Goal: Ask a question

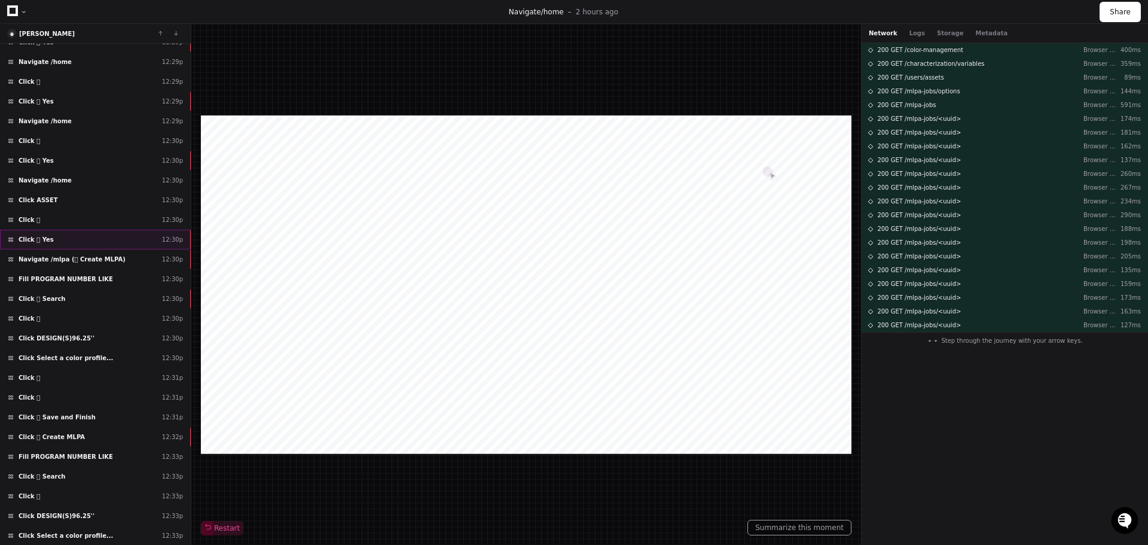
scroll to position [624, 0]
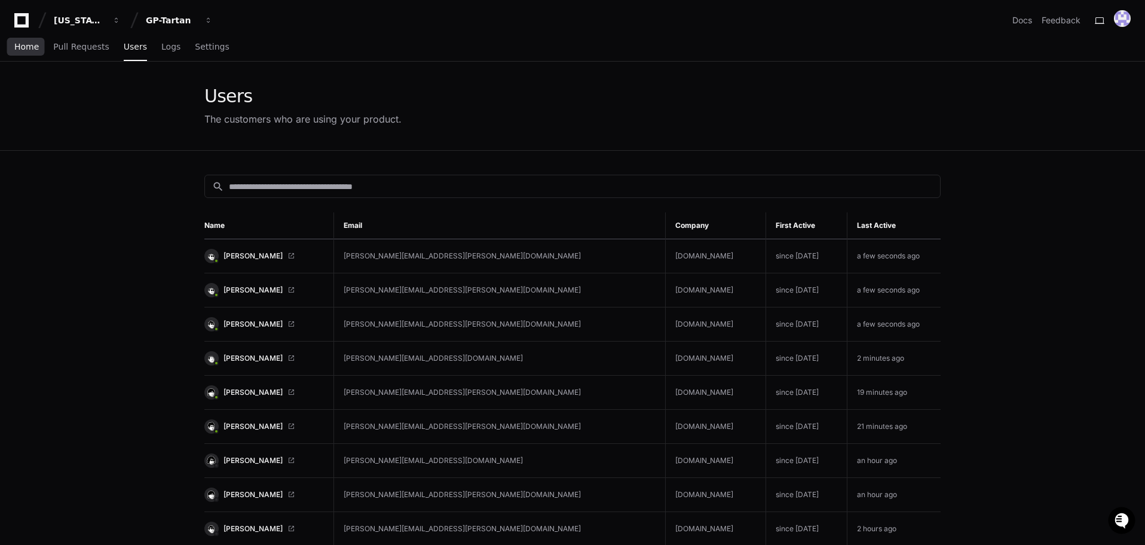
click at [26, 49] on span "Home" at bounding box center [26, 46] width 25 height 7
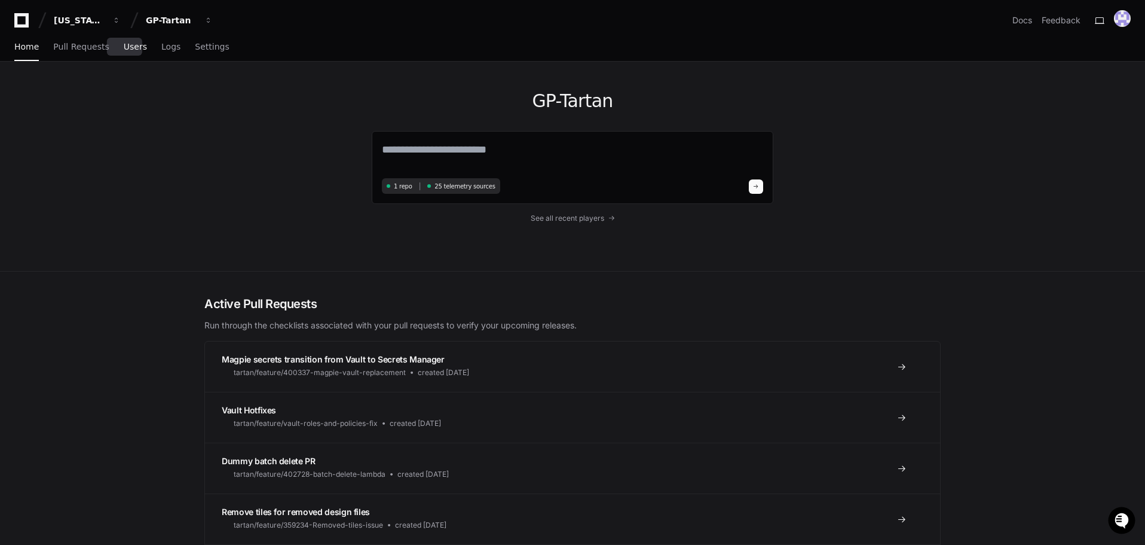
click at [124, 45] on span "Users" at bounding box center [135, 46] width 23 height 7
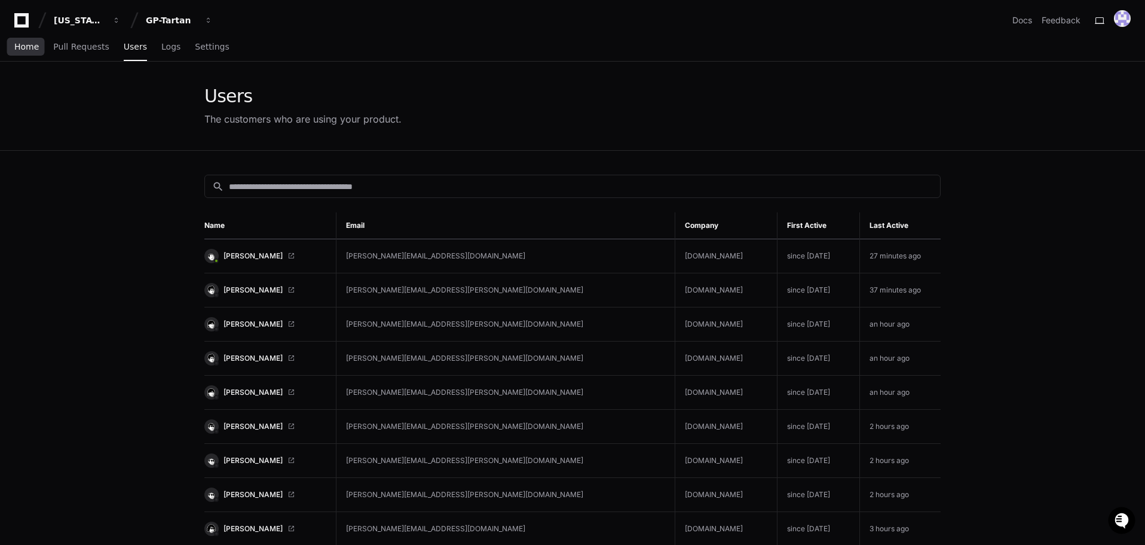
click at [23, 48] on span "Home" at bounding box center [26, 46] width 25 height 7
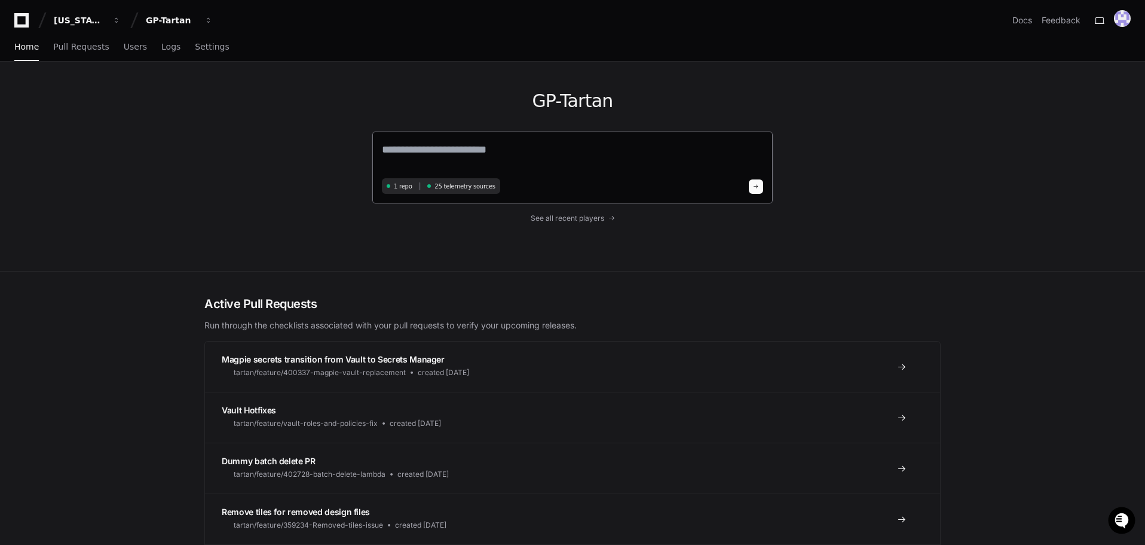
click at [475, 136] on div "1 repo 25 telemetry sources" at bounding box center [573, 167] width 402 height 73
click at [498, 149] on textarea at bounding box center [572, 157] width 381 height 33
type textarea "*"
type textarea "**********"
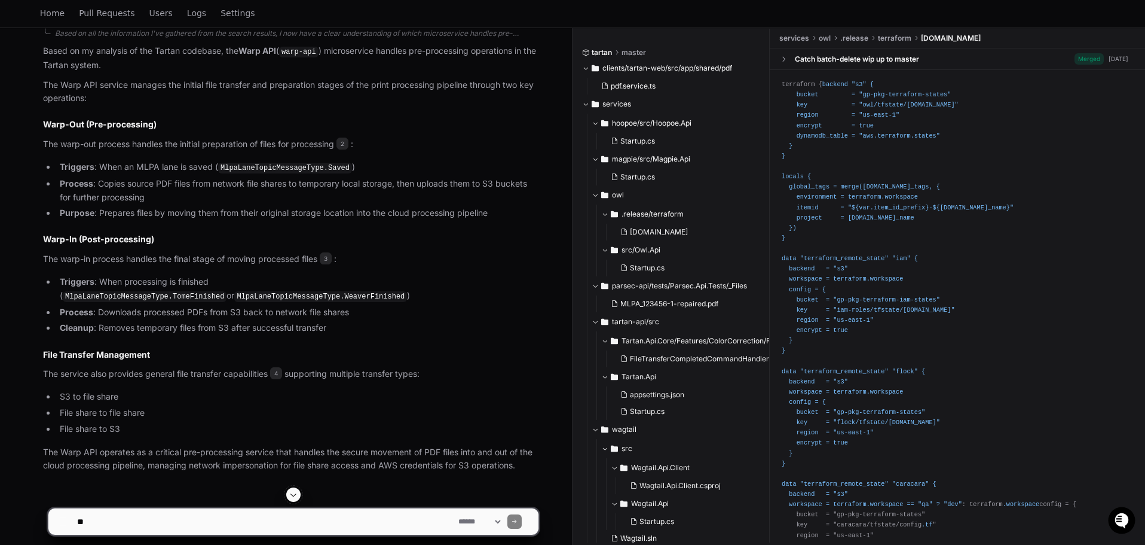
scroll to position [603, 0]
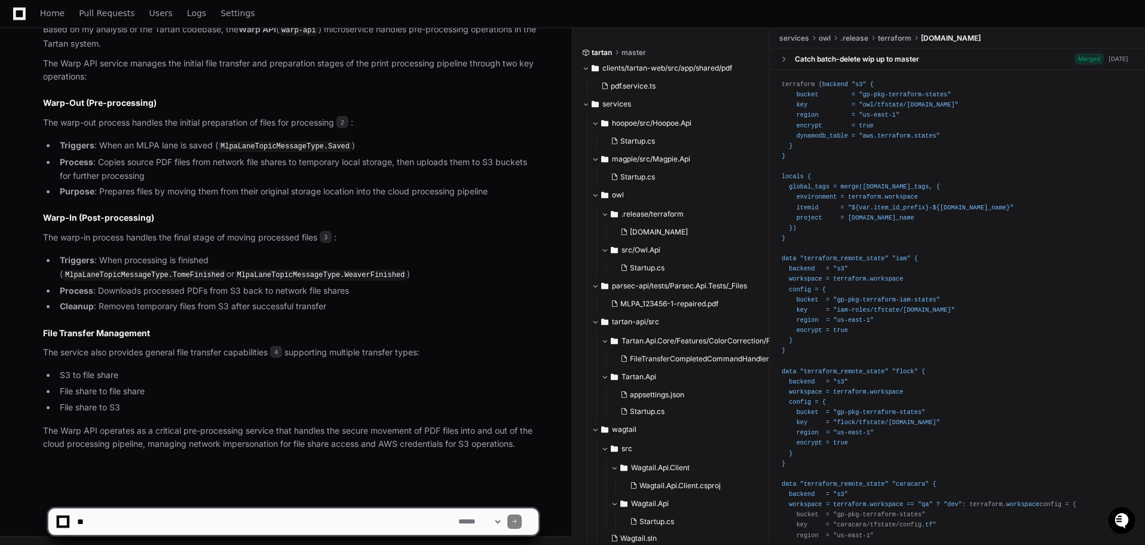
click at [201, 510] on textarea at bounding box center [265, 521] width 381 height 26
click at [274, 525] on textarea at bounding box center [265, 521] width 381 height 26
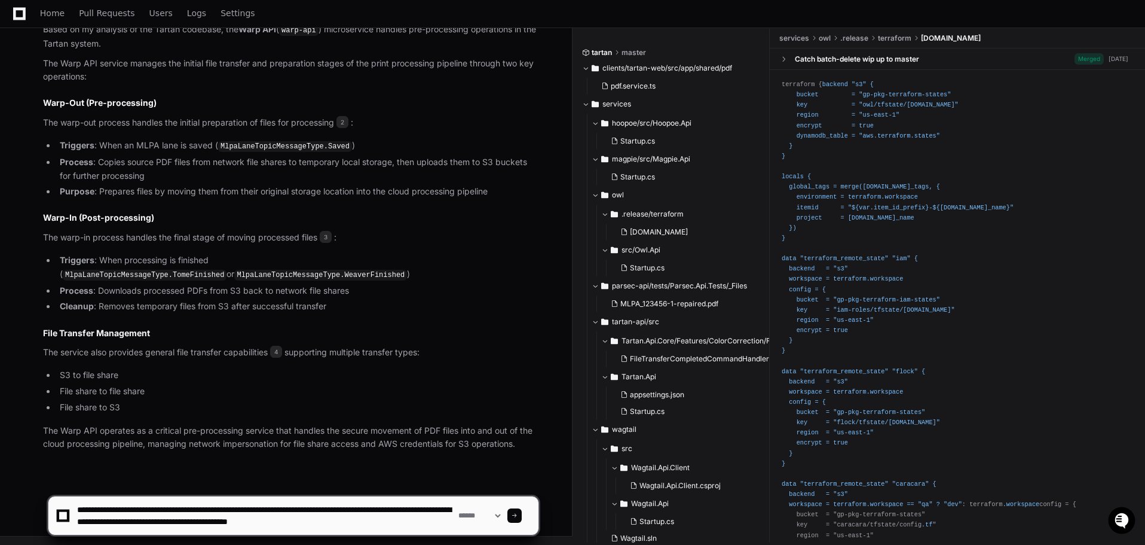
type textarea "**********"
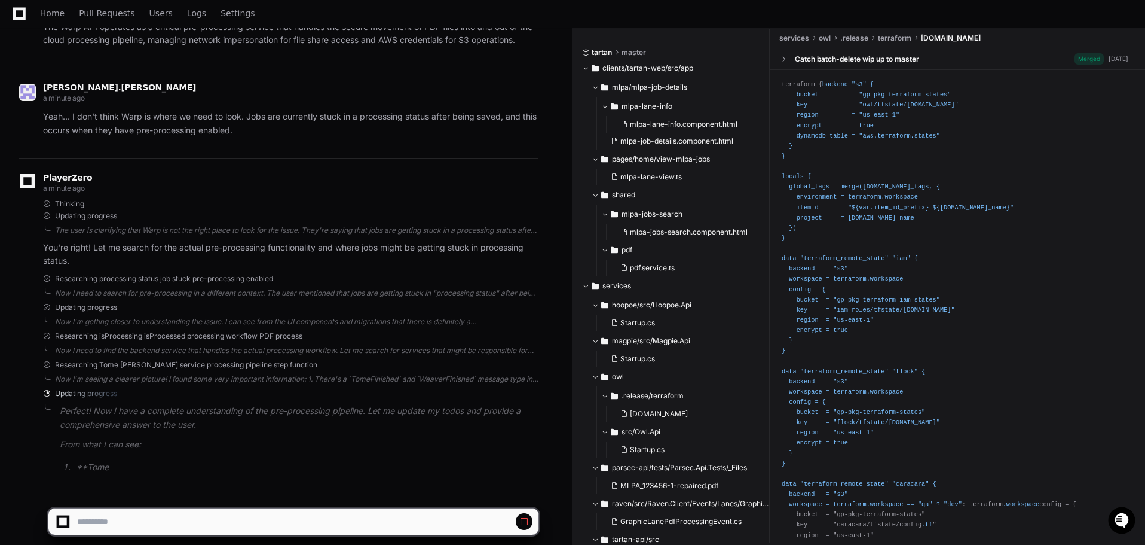
scroll to position [1026, 0]
